Goal: Task Accomplishment & Management: Use online tool/utility

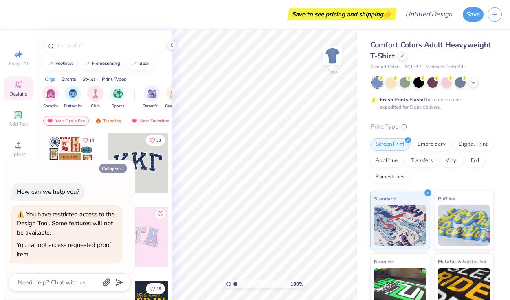
click at [115, 170] on button "Collapse" at bounding box center [112, 168] width 27 height 9
type textarea "x"
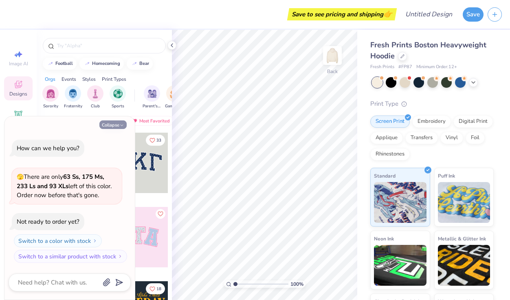
click at [119, 124] on button "Collapse" at bounding box center [112, 124] width 27 height 9
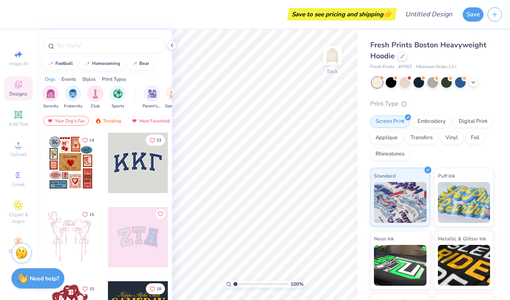
click at [23, 88] on icon at bounding box center [18, 84] width 10 height 10
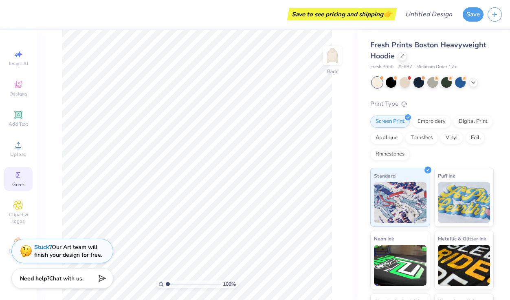
click at [17, 177] on circle at bounding box center [17, 175] width 4 height 4
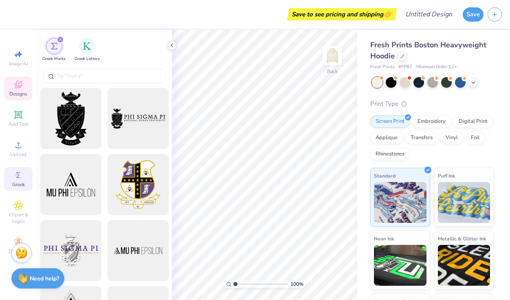
click at [22, 87] on icon at bounding box center [18, 84] width 10 height 10
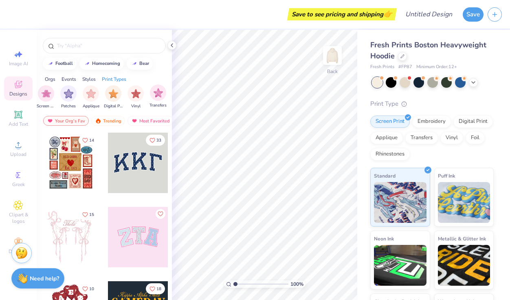
scroll to position [0, 690]
click at [394, 156] on div "Rhinestones" at bounding box center [390, 153] width 40 height 12
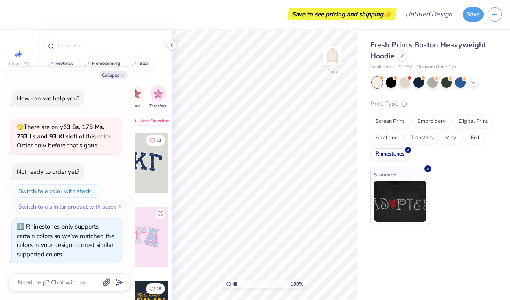
click at [403, 199] on img at bounding box center [400, 201] width 53 height 41
click at [110, 72] on div "Collapse How can we help you? 🫣 There are only 63 Ss, 175 Ms, 233 Ls and 93 XLs…" at bounding box center [69, 182] width 130 height 233
click at [111, 74] on button "Collapse" at bounding box center [112, 74] width 27 height 9
type textarea "x"
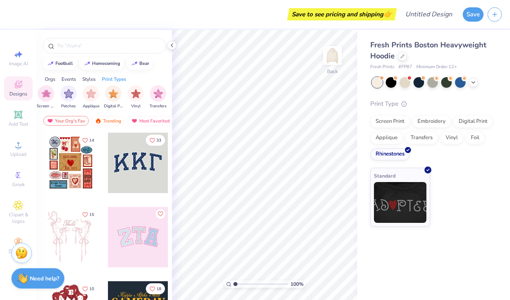
click at [71, 236] on div at bounding box center [71, 237] width 60 height 60
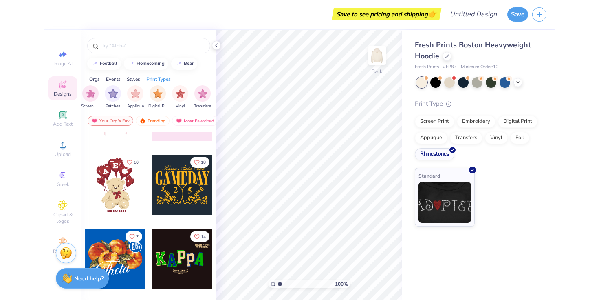
scroll to position [127, 0]
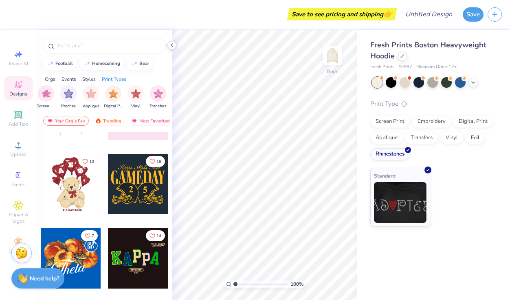
click at [171, 46] on icon at bounding box center [172, 45] width 7 height 7
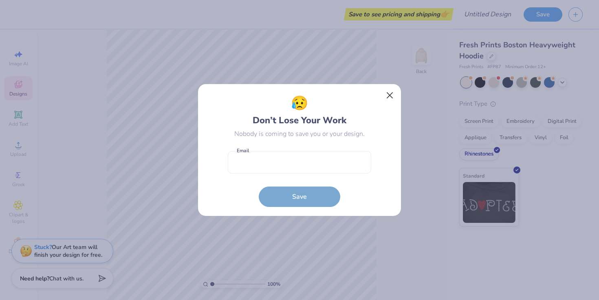
click at [387, 99] on button "Close" at bounding box center [389, 95] width 15 height 15
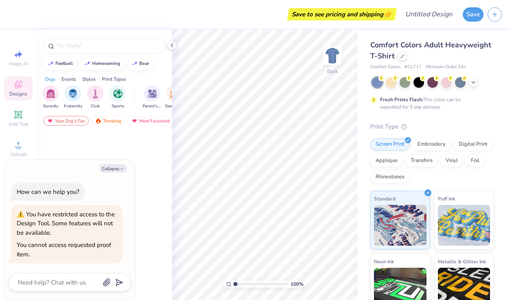
type textarea "x"
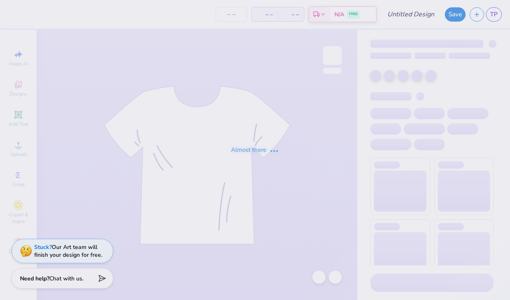
type input "[PERSON_NAME]'s Letters"
type input "12"
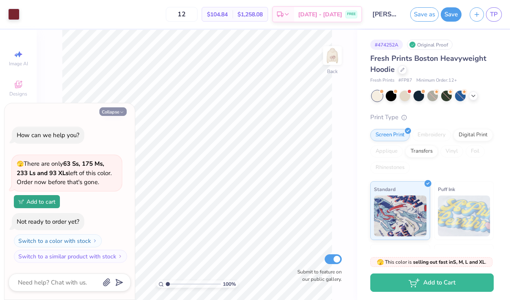
click at [114, 115] on button "Collapse" at bounding box center [112, 111] width 27 height 9
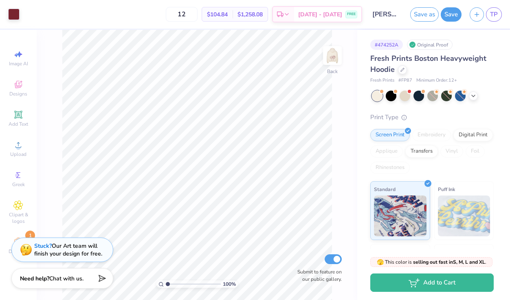
click at [11, 239] on div "Stuck? Our Art team will finish your design for free." at bounding box center [62, 250] width 102 height 24
click at [10, 252] on span "Decorate" at bounding box center [19, 251] width 20 height 7
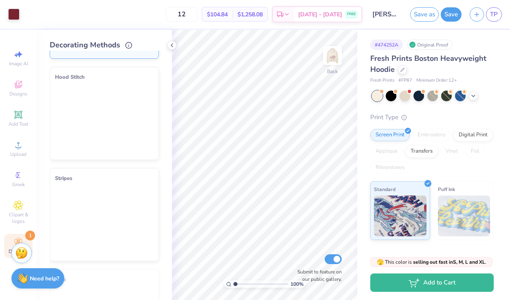
scroll to position [92, 0]
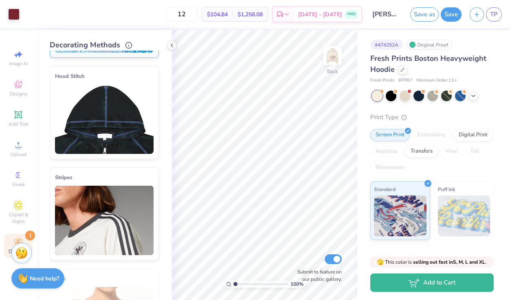
click at [119, 136] on img at bounding box center [104, 118] width 99 height 69
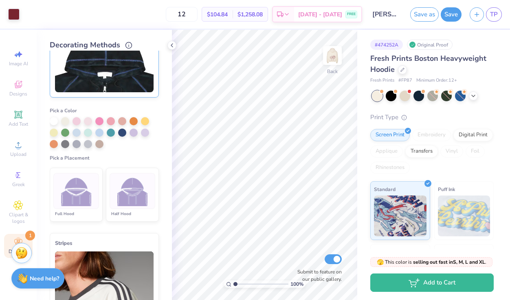
scroll to position [162, 0]
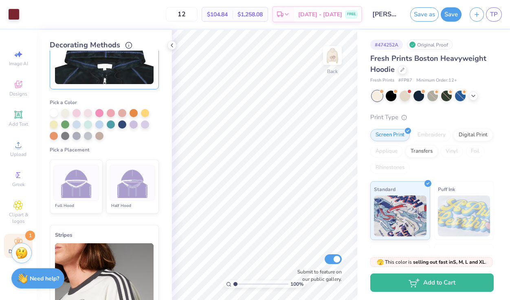
click at [131, 194] on img at bounding box center [132, 182] width 31 height 31
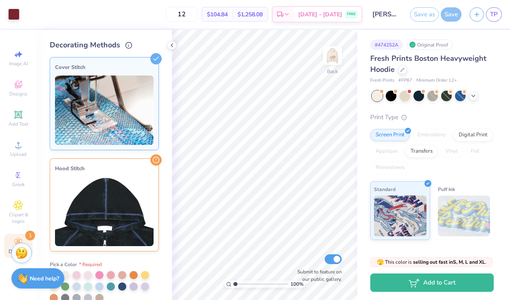
scroll to position [0, 0]
click at [129, 109] on img at bounding box center [104, 109] width 99 height 69
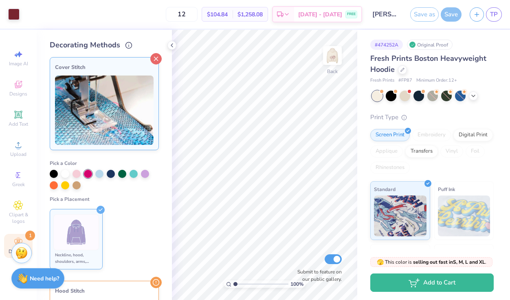
click at [154, 60] on line at bounding box center [156, 59] width 4 height 4
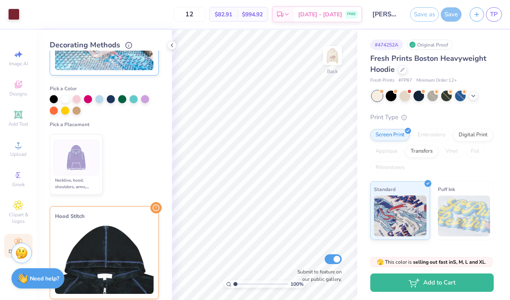
scroll to position [76, 0]
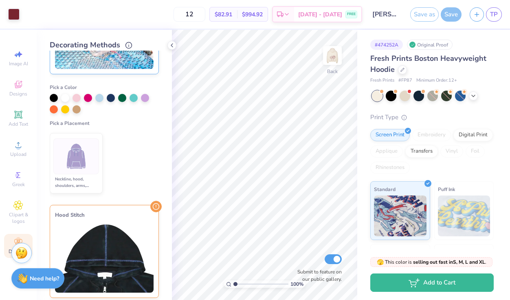
click at [113, 259] on img at bounding box center [104, 257] width 99 height 69
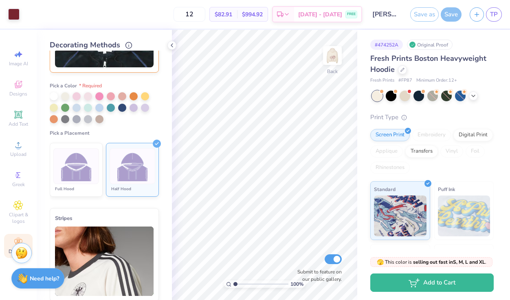
scroll to position [177, 0]
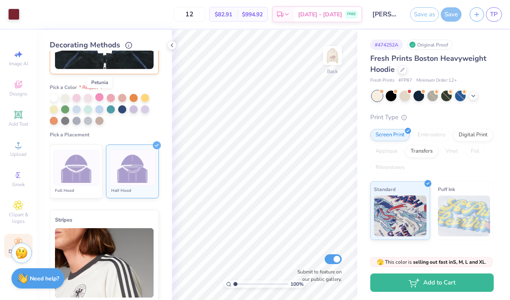
click at [99, 98] on div at bounding box center [99, 97] width 8 height 8
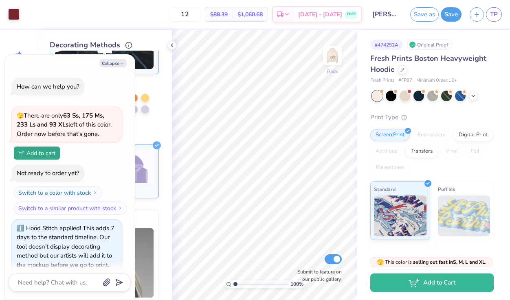
scroll to position [7, 0]
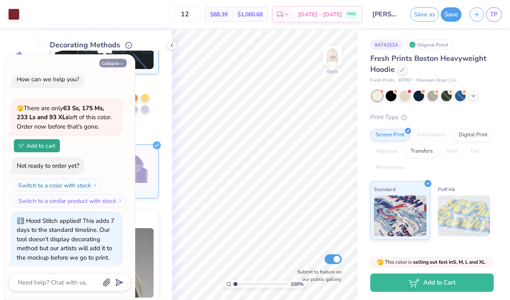
click at [119, 67] on button "Collapse" at bounding box center [112, 63] width 27 height 9
type textarea "x"
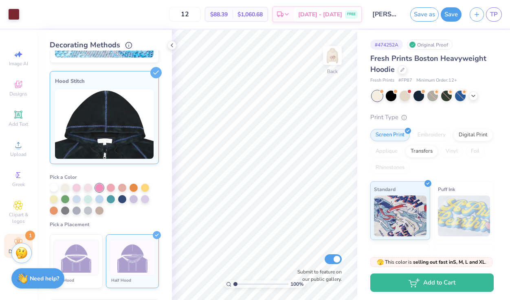
scroll to position [87, 0]
click at [22, 84] on icon at bounding box center [18, 84] width 10 height 10
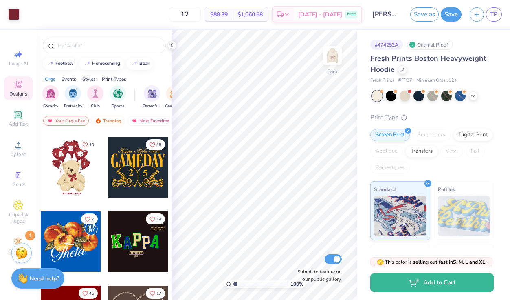
scroll to position [163, 0]
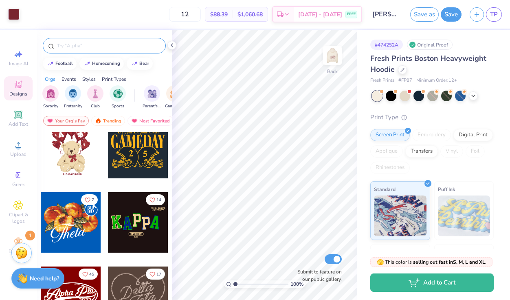
click at [112, 49] on input "text" at bounding box center [108, 46] width 104 height 8
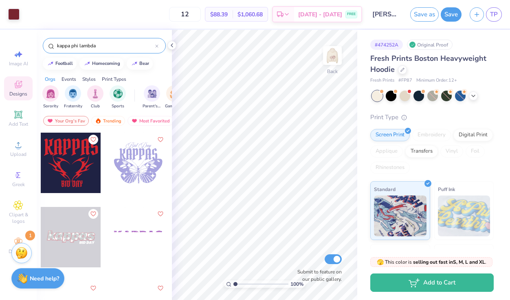
type input "kappa phi lambda"
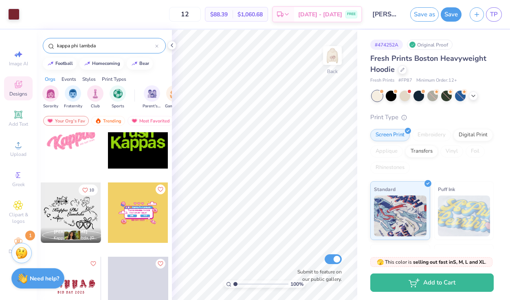
scroll to position [173, 0]
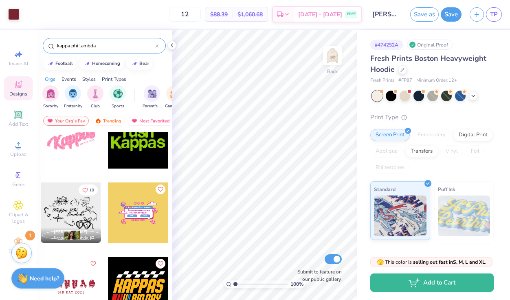
click at [78, 210] on div at bounding box center [71, 212] width 60 height 60
click at [13, 16] on div at bounding box center [13, 13] width 11 height 11
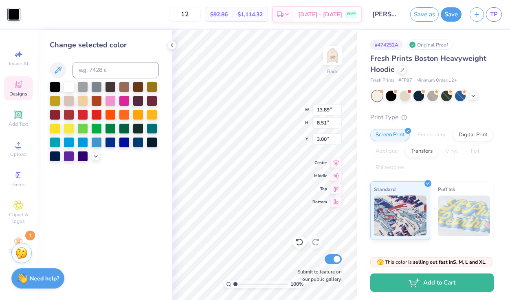
type input "4.25"
type input "2.61"
type input "8.90"
type input "7.70"
type input "4.19"
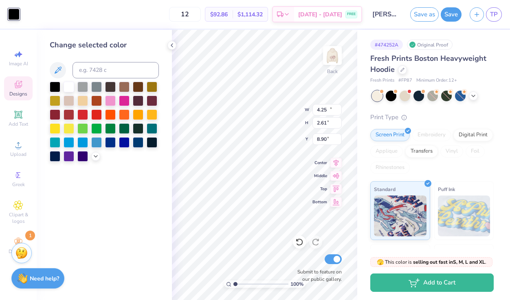
type input "4.23"
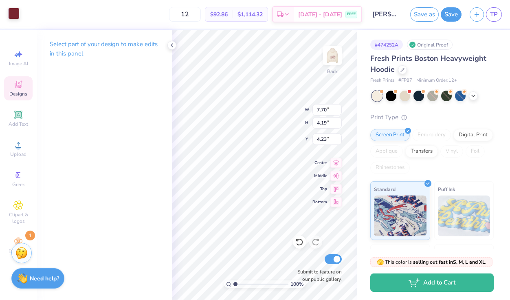
click at [12, 11] on div at bounding box center [13, 13] width 11 height 11
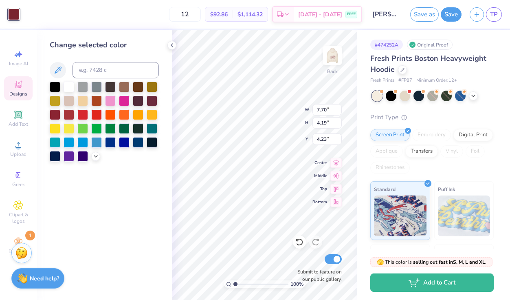
click at [16, 15] on div at bounding box center [13, 14] width 11 height 11
type input "4.25"
type input "2.61"
type input "8.90"
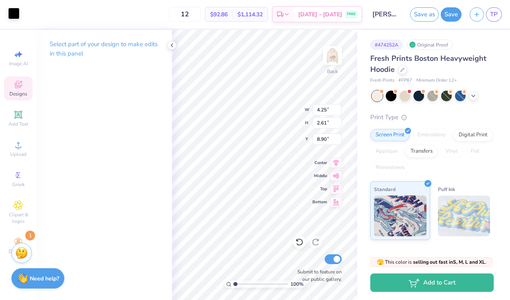
click at [13, 13] on div at bounding box center [13, 13] width 11 height 11
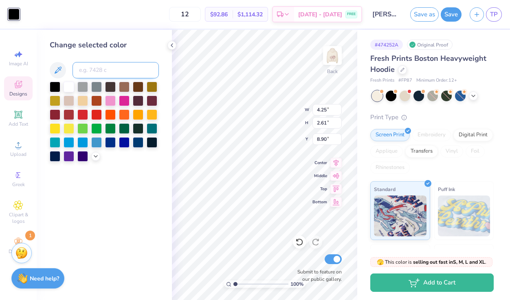
click at [98, 73] on input at bounding box center [116, 70] width 86 height 16
type input "188"
type input "7.70"
type input "4.19"
type input "4.23"
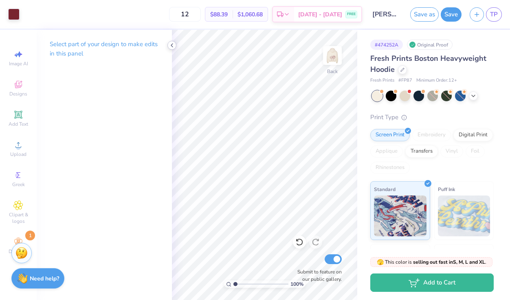
click at [174, 45] on icon at bounding box center [172, 45] width 7 height 7
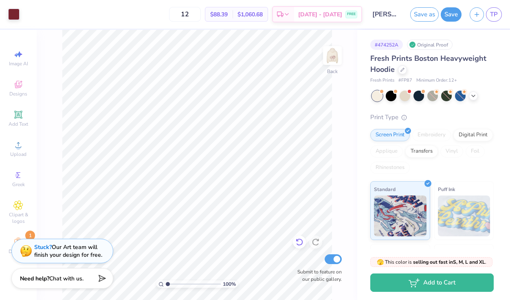
click at [298, 242] on icon at bounding box center [299, 242] width 8 height 8
click at [314, 242] on icon at bounding box center [316, 242] width 8 height 8
type input "4.79"
type input "10.67"
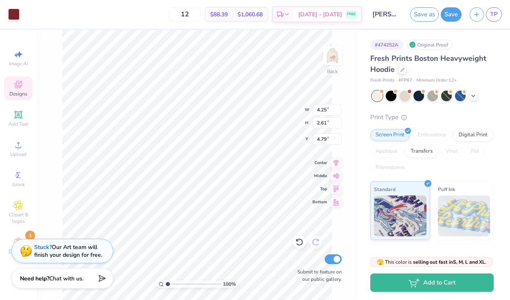
type input "6.54"
type input "3.48"
click at [299, 246] on icon at bounding box center [299, 242] width 8 height 8
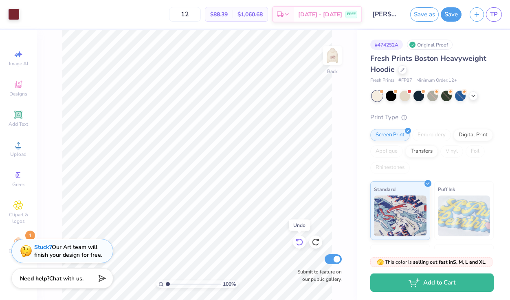
click at [299, 246] on icon at bounding box center [299, 242] width 8 height 8
click at [316, 245] on icon at bounding box center [316, 242] width 8 height 8
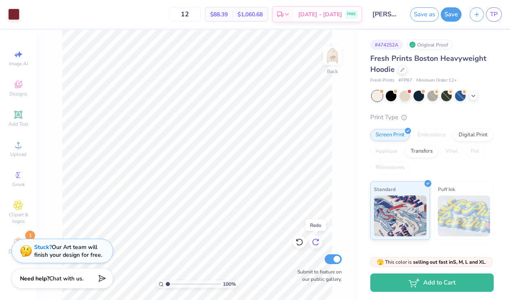
click at [316, 245] on icon at bounding box center [316, 242] width 8 height 8
click at [16, 82] on icon at bounding box center [18, 84] width 10 height 10
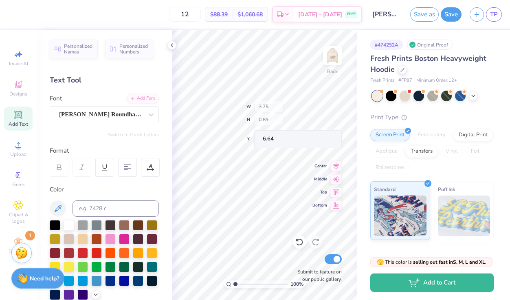
type input "5.12"
type input "1.03"
type input "5.80"
type textarea "Kappa Psi"
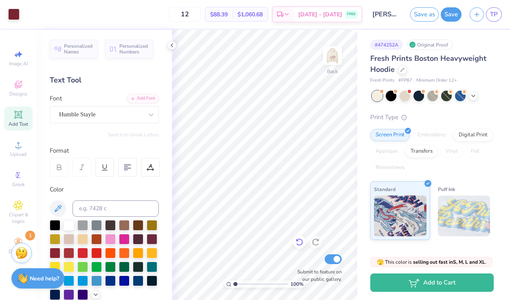
click at [300, 242] on icon at bounding box center [299, 242] width 8 height 8
type input "1.86"
type textarea "x"
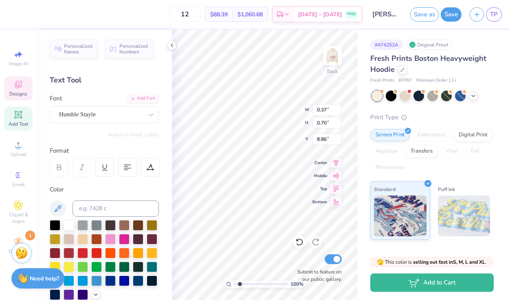
type input "2.08"
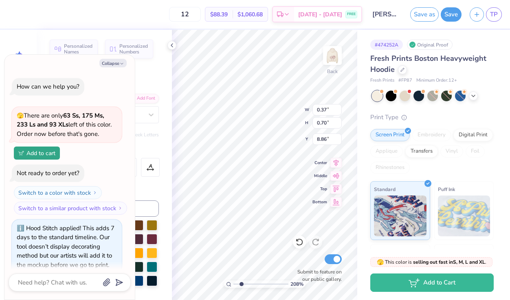
type textarea "x"
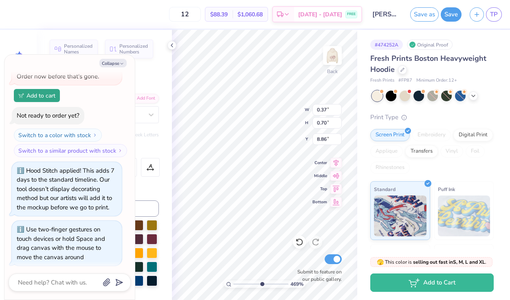
type input "5.8"
drag, startPoint x: 235, startPoint y: 283, endPoint x: 262, endPoint y: 282, distance: 26.5
click at [262, 282] on input "range" at bounding box center [260, 283] width 55 height 7
type textarea "x"
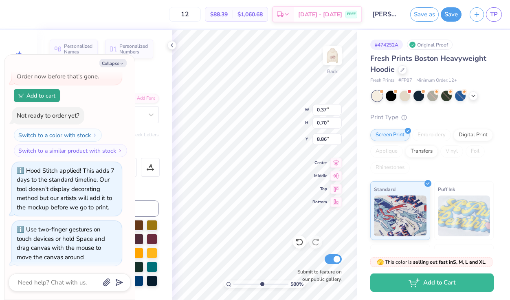
type textarea "x"
type textarea "T"
type textarea "x"
type textarea "S"
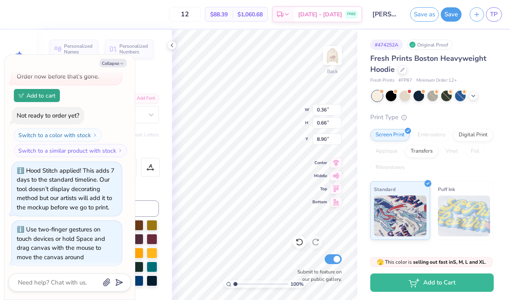
drag, startPoint x: 262, startPoint y: 282, endPoint x: 224, endPoint y: 280, distance: 38.4
type input "1"
click at [224, 280] on div "100 %" at bounding box center [265, 165] width 270 height 270
type textarea "x"
type input "2.23"
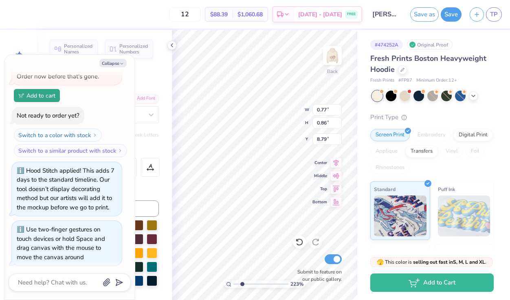
click at [242, 283] on input "range" at bounding box center [260, 283] width 55 height 7
click at [172, 44] on icon at bounding box center [172, 45] width 7 height 7
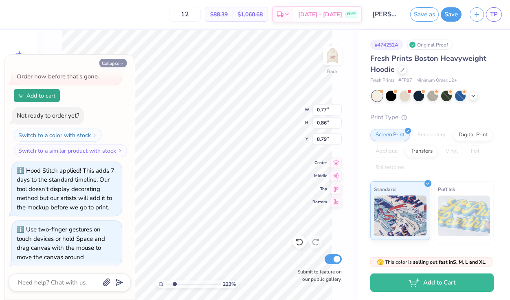
click at [118, 66] on button "Collapse" at bounding box center [112, 63] width 27 height 9
type textarea "x"
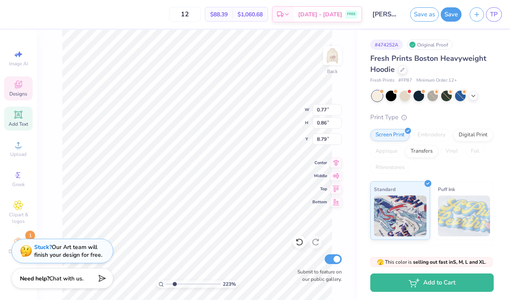
click at [22, 90] on span "Designs" at bounding box center [18, 93] width 18 height 7
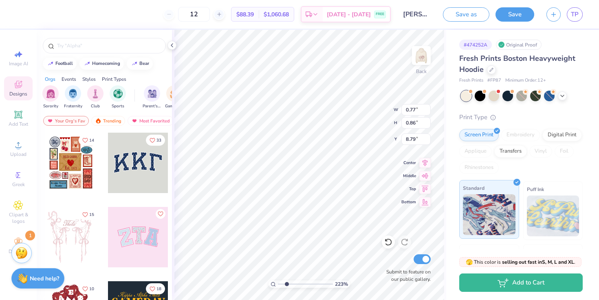
scroll to position [0, 0]
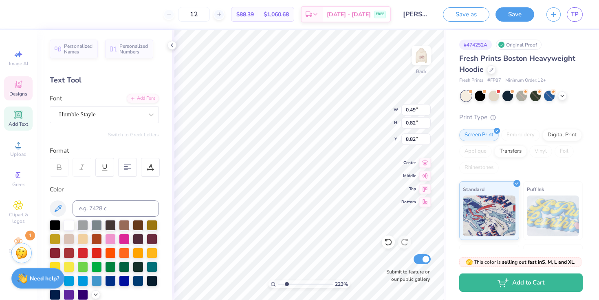
type input "0.77"
type input "0.86"
type input "8.79"
type input "0.53"
type input "0.60"
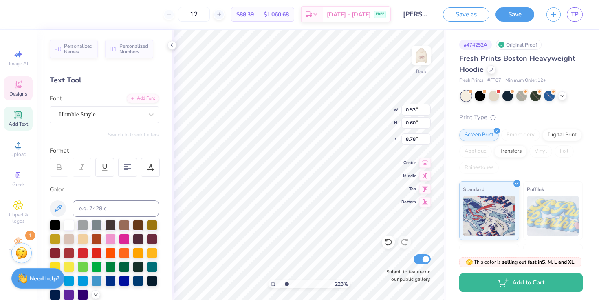
type input "8.93"
type input "0.57"
type input "0.64"
type input "8.88"
type input "0.51"
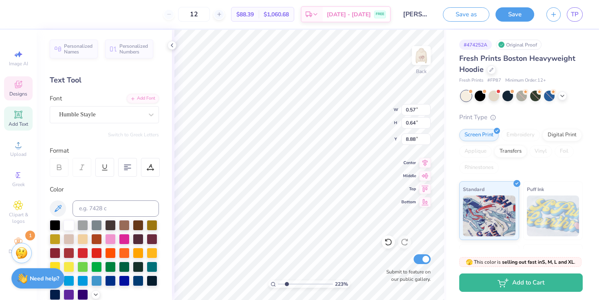
type input "0.58"
type input "0.35"
type input "0.59"
type input "8.88"
type input "0.39"
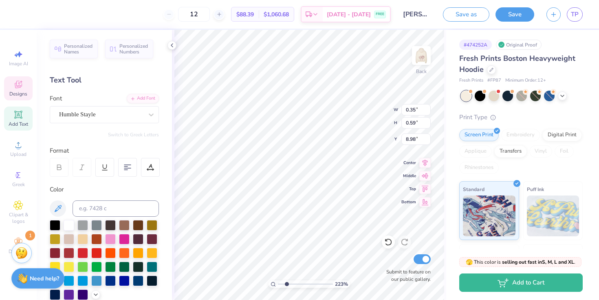
type input "0.65"
click at [286, 284] on input "range" at bounding box center [305, 283] width 55 height 7
click at [174, 46] on icon at bounding box center [172, 45] width 7 height 7
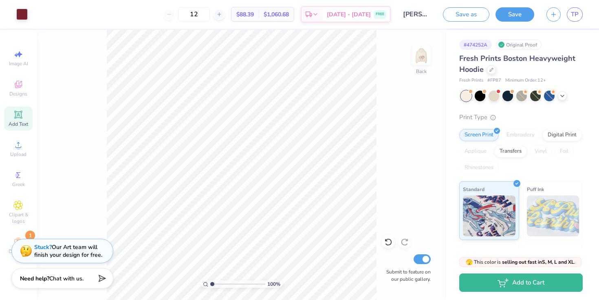
drag, startPoint x: 219, startPoint y: 284, endPoint x: 200, endPoint y: 284, distance: 18.7
type input "1"
click at [200, 284] on div "100 %" at bounding box center [242, 165] width 270 height 270
type input "3.00"
type input "12.48"
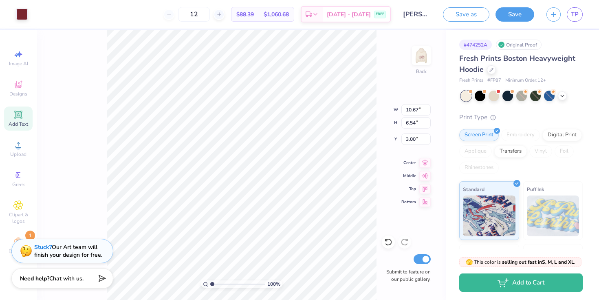
type input "7.64"
click at [421, 62] on img at bounding box center [421, 55] width 33 height 33
click at [425, 61] on img at bounding box center [421, 55] width 33 height 33
click at [421, 58] on img at bounding box center [421, 55] width 33 height 33
click at [421, 58] on img at bounding box center [421, 55] width 16 height 16
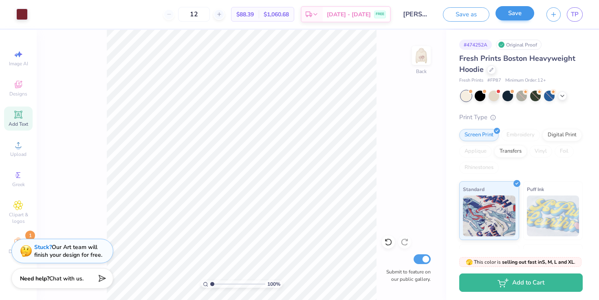
click at [510, 14] on button "Save" at bounding box center [515, 13] width 39 height 14
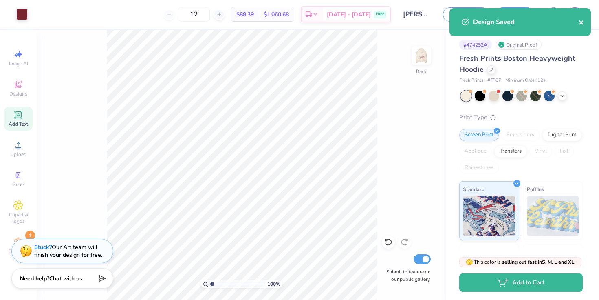
click at [510, 24] on icon "close" at bounding box center [581, 22] width 4 height 4
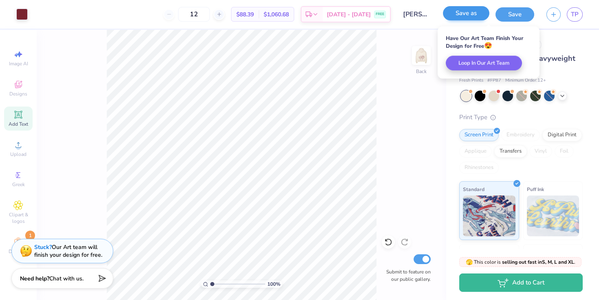
click at [471, 20] on button "Save as" at bounding box center [466, 13] width 46 height 14
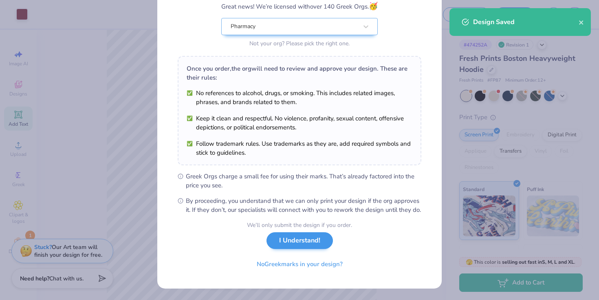
scroll to position [82, 0]
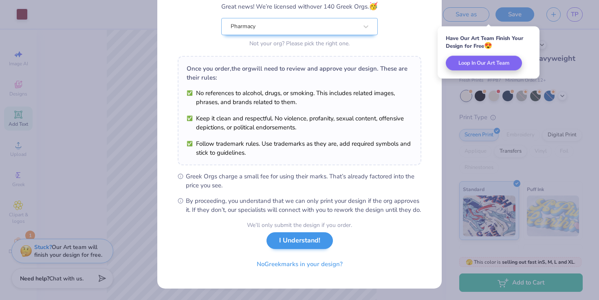
click at [283, 245] on button "I Understand!" at bounding box center [300, 240] width 66 height 17
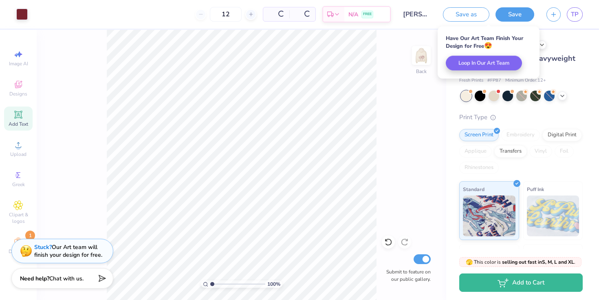
scroll to position [0, 0]
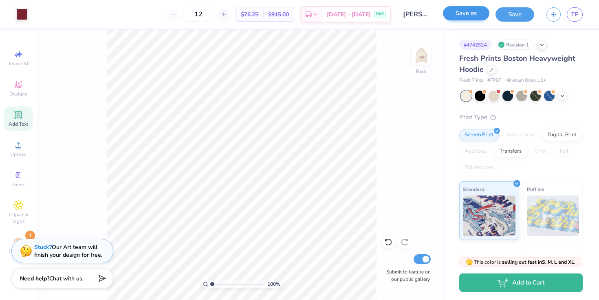
click at [457, 16] on button "Save as" at bounding box center [466, 13] width 46 height 14
click at [510, 14] on icon "button" at bounding box center [553, 13] width 7 height 7
